Goal: Transaction & Acquisition: Purchase product/service

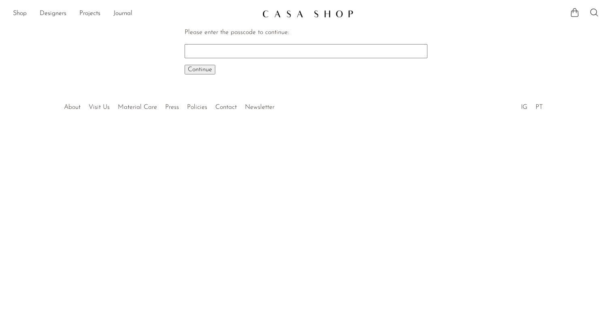
type input "e"
type input "W"
type input "EARLY"
click at [185, 65] on button "Continue One moment..." at bounding box center [200, 70] width 31 height 10
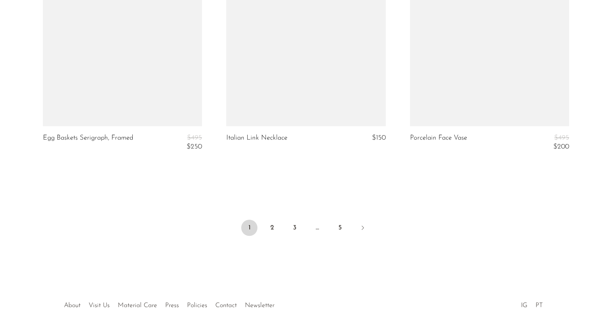
scroll to position [3065, 0]
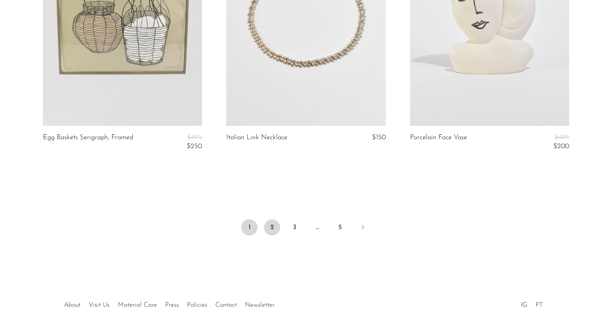
click at [267, 224] on link "2" at bounding box center [272, 227] width 16 height 16
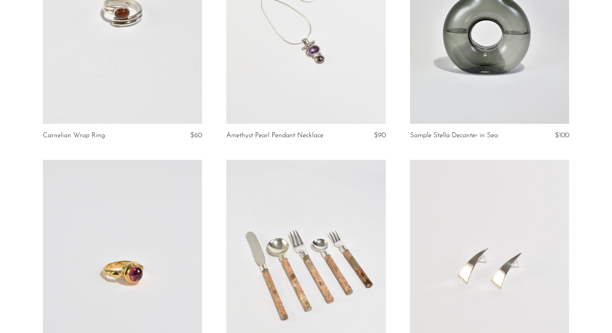
scroll to position [698, 0]
